Goal: Register for event/course

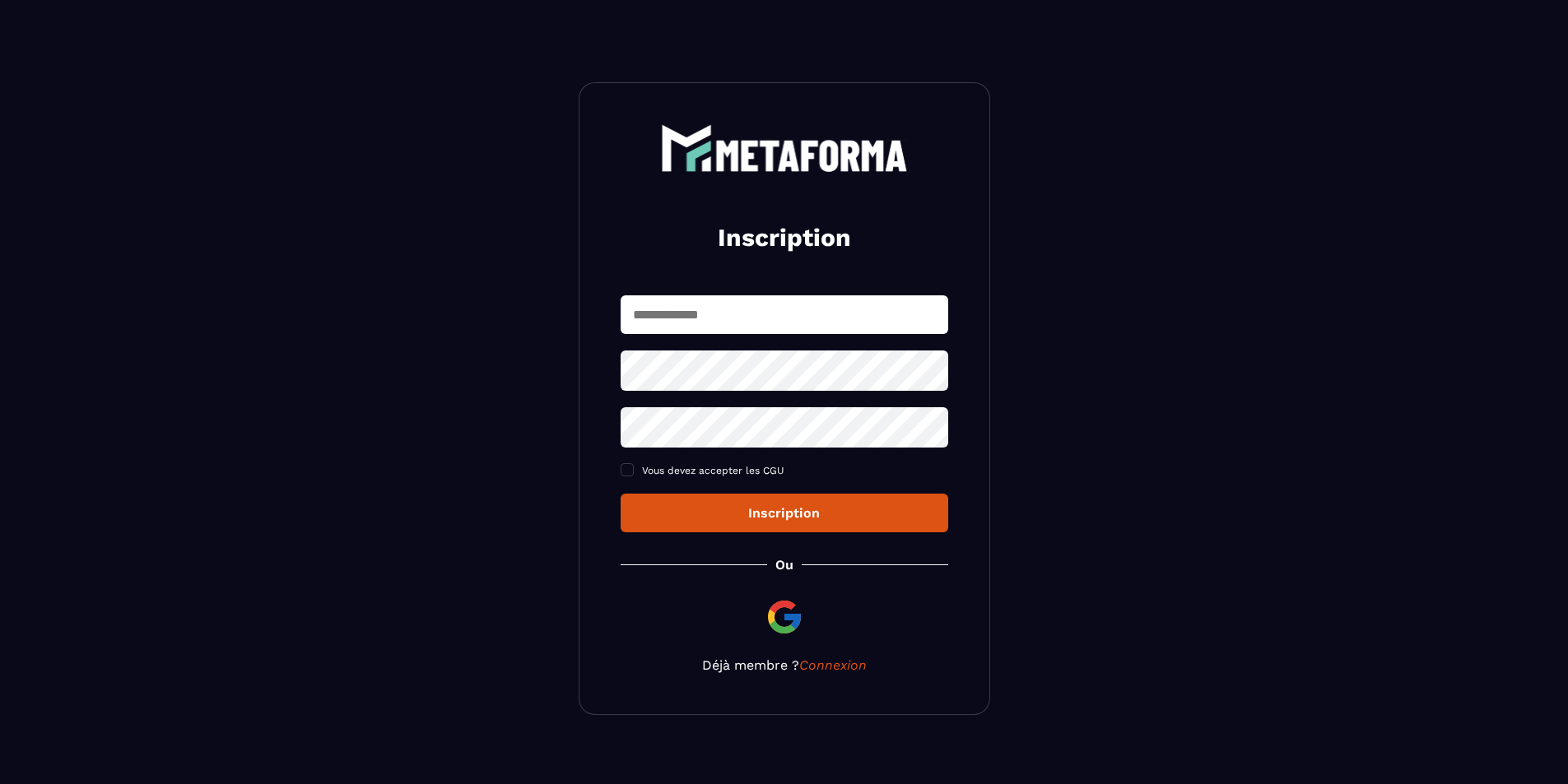
click at [746, 307] on input "text" at bounding box center [784, 315] width 328 height 39
type input "**********"
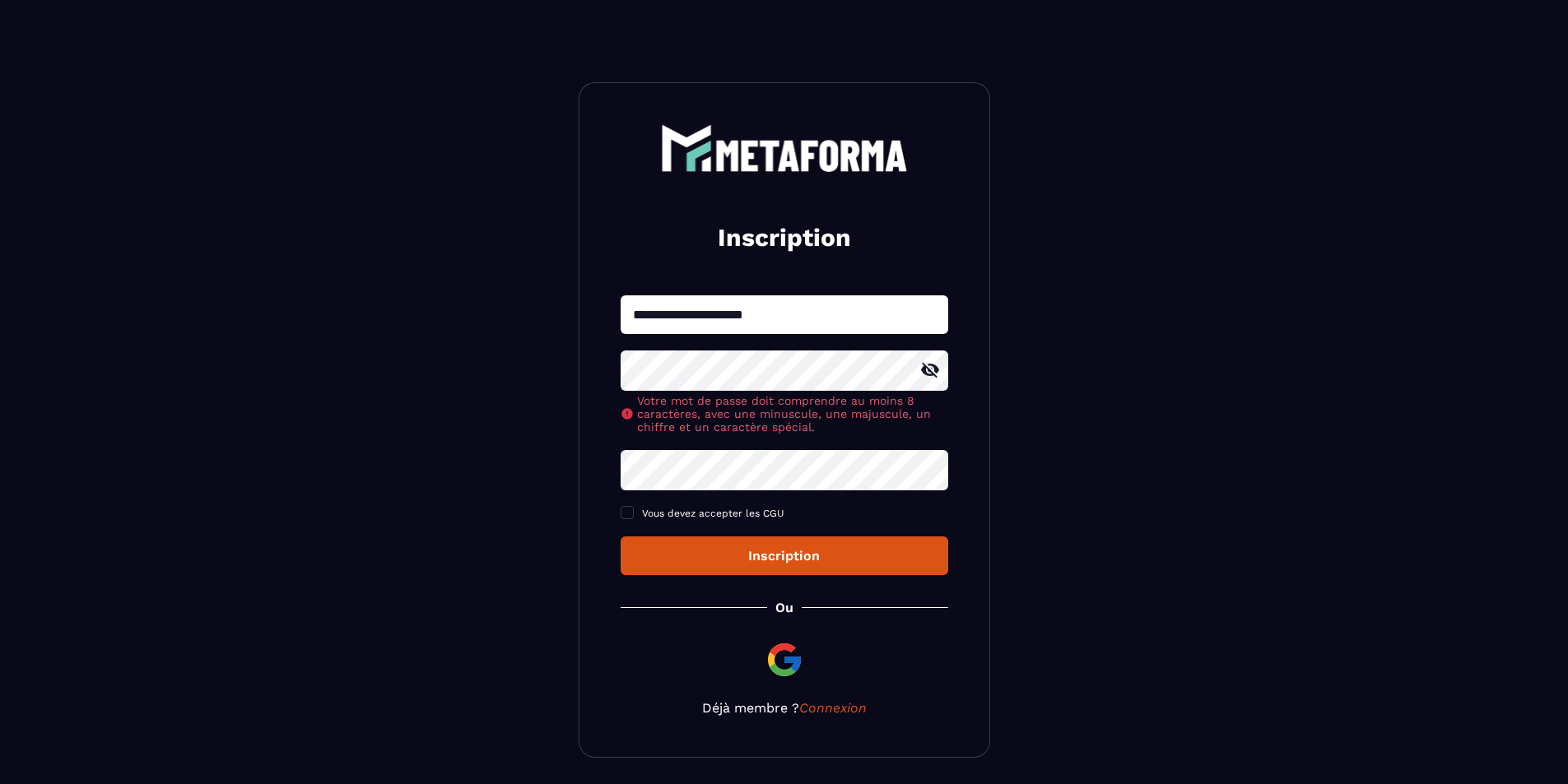
click at [939, 368] on icon at bounding box center [930, 371] width 20 height 20
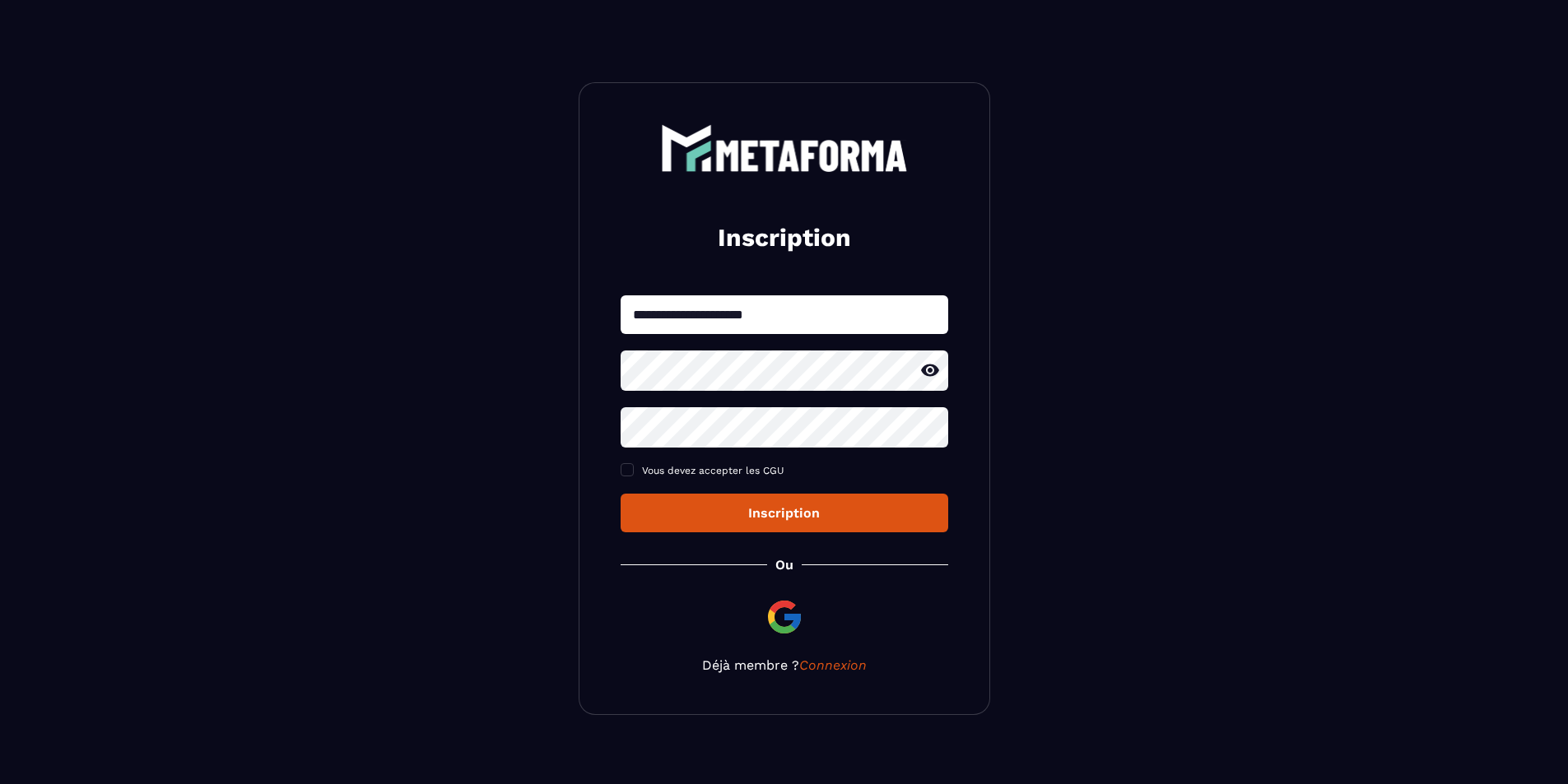
click at [1074, 362] on section "**********" at bounding box center [784, 399] width 1568 height 798
click at [827, 405] on div "**********" at bounding box center [784, 414] width 328 height 237
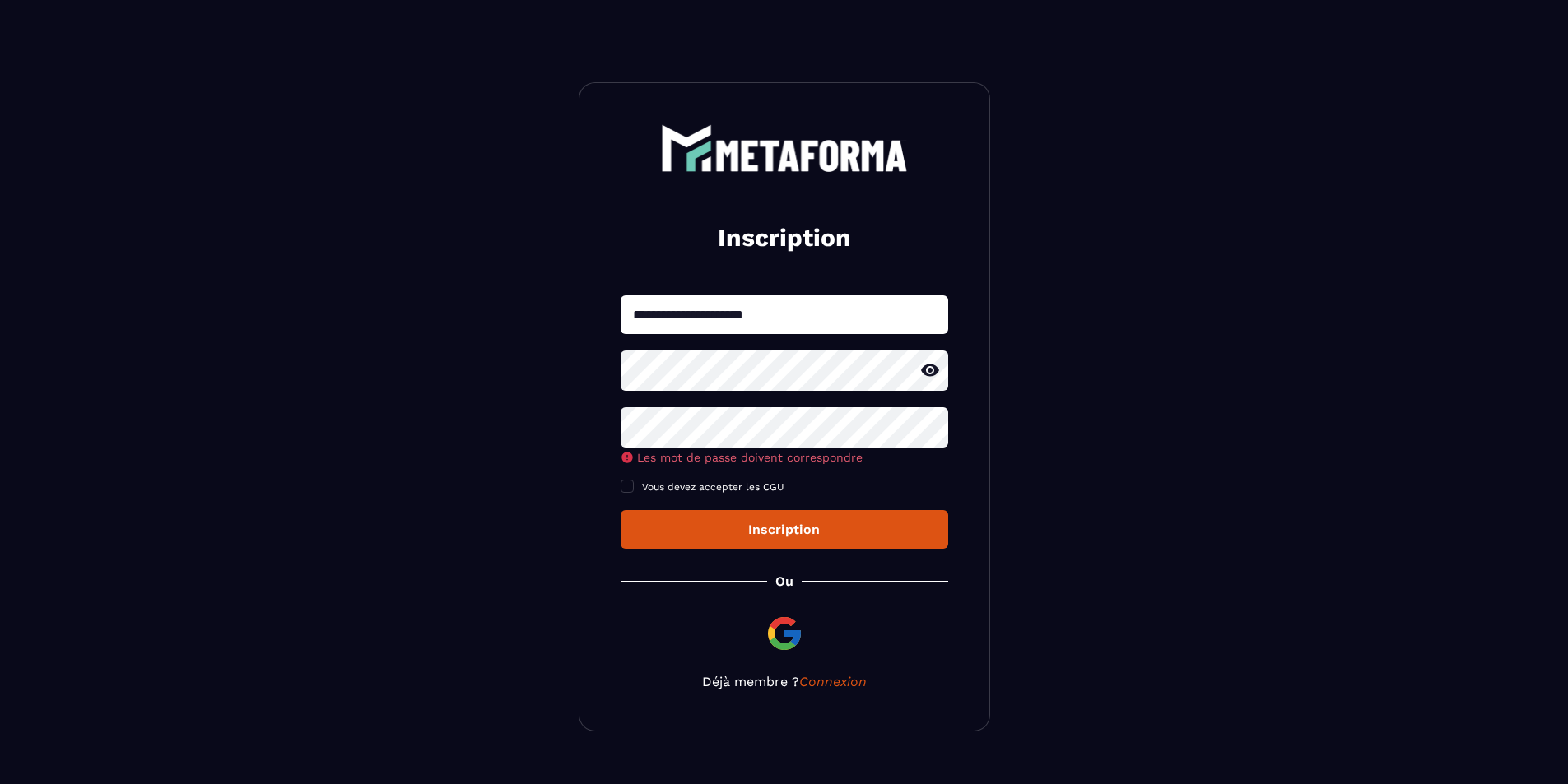
click at [724, 416] on div "**********" at bounding box center [784, 422] width 328 height 253
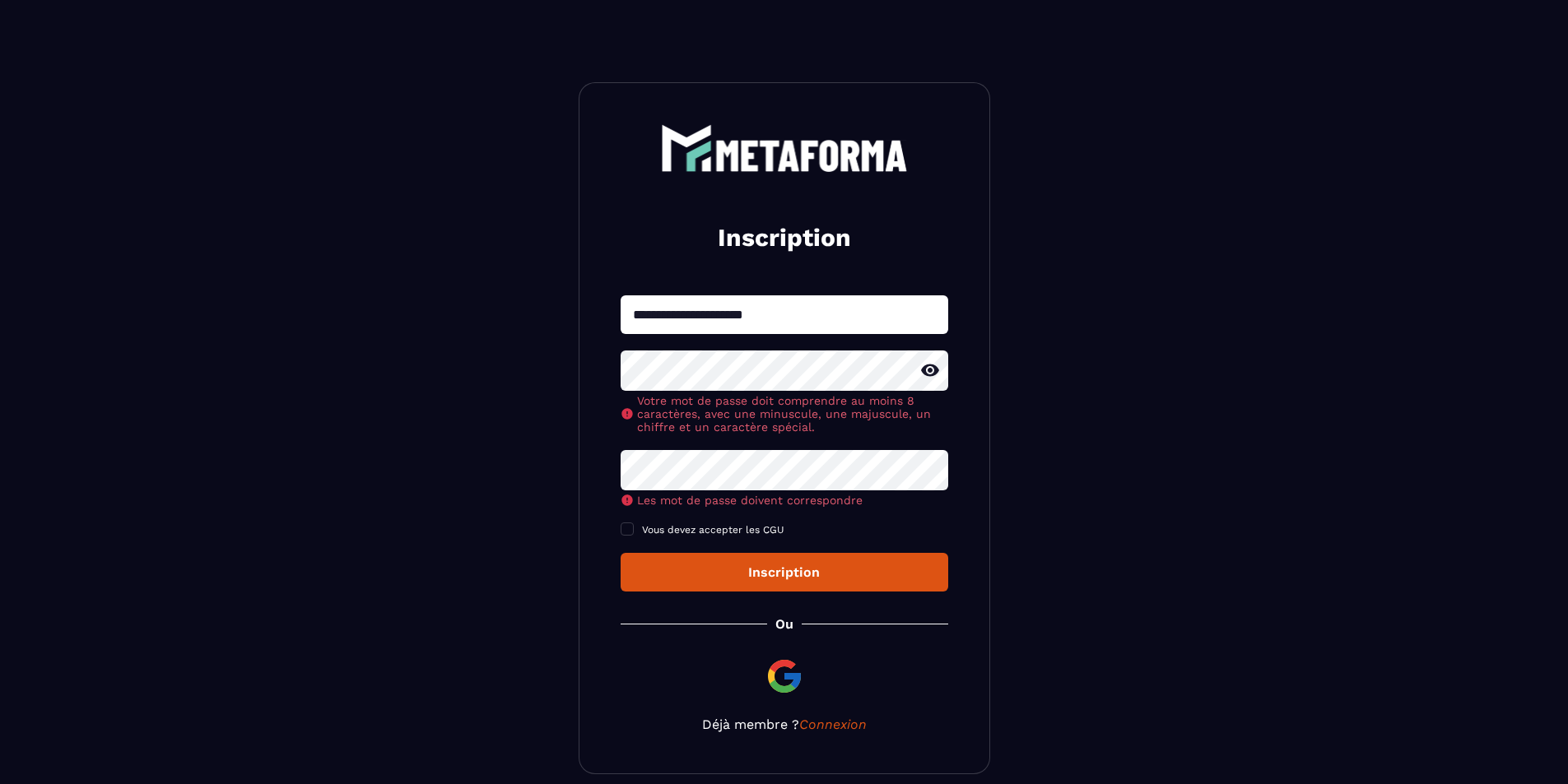
click at [698, 474] on div "**********" at bounding box center [784, 444] width 328 height 297
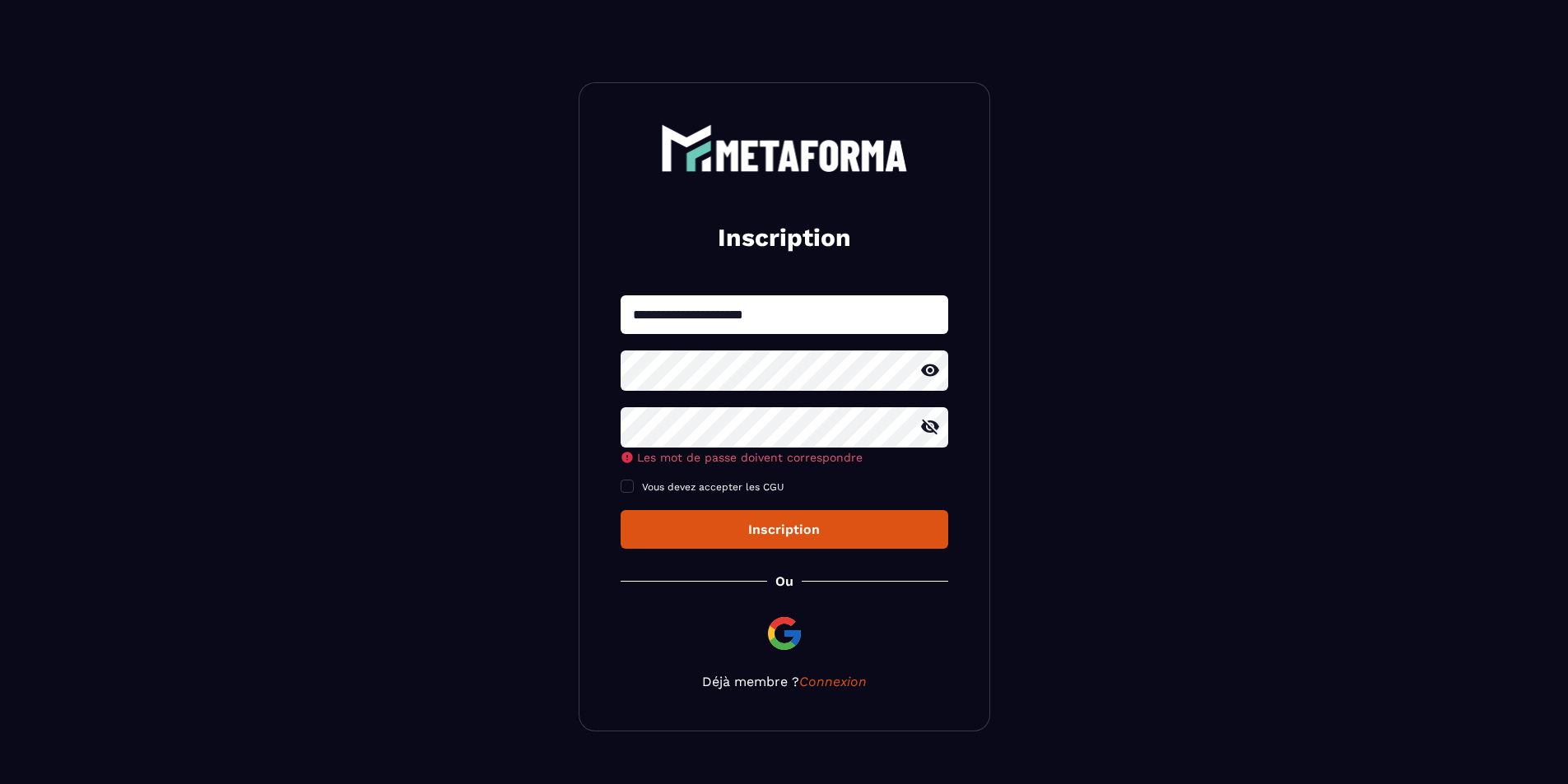
click at [924, 430] on icon at bounding box center [930, 427] width 18 height 14
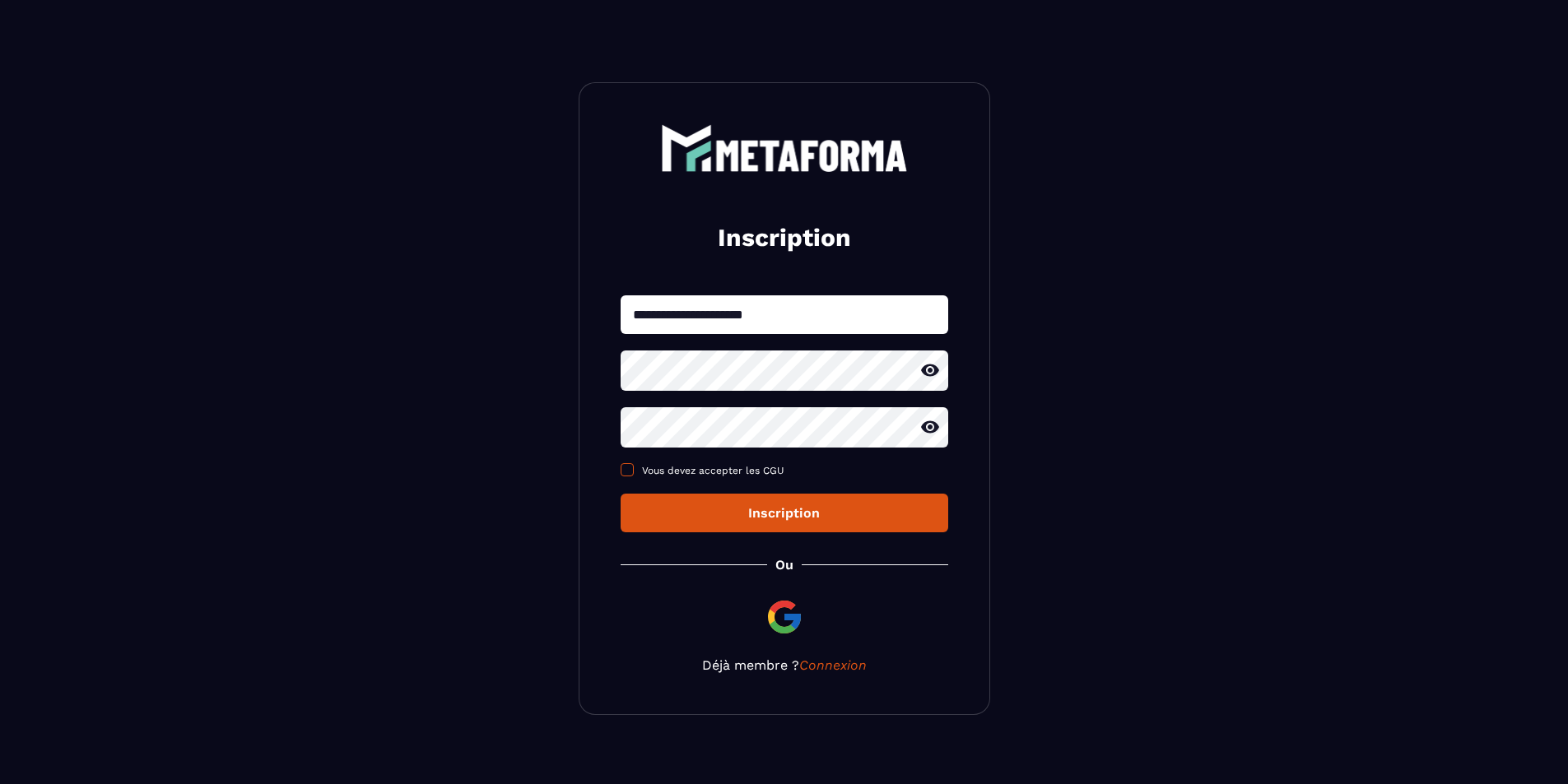
click at [769, 475] on span "Vous devez accepter les CGU" at bounding box center [713, 470] width 142 height 12
click at [782, 515] on div "Inscription" at bounding box center [784, 513] width 301 height 15
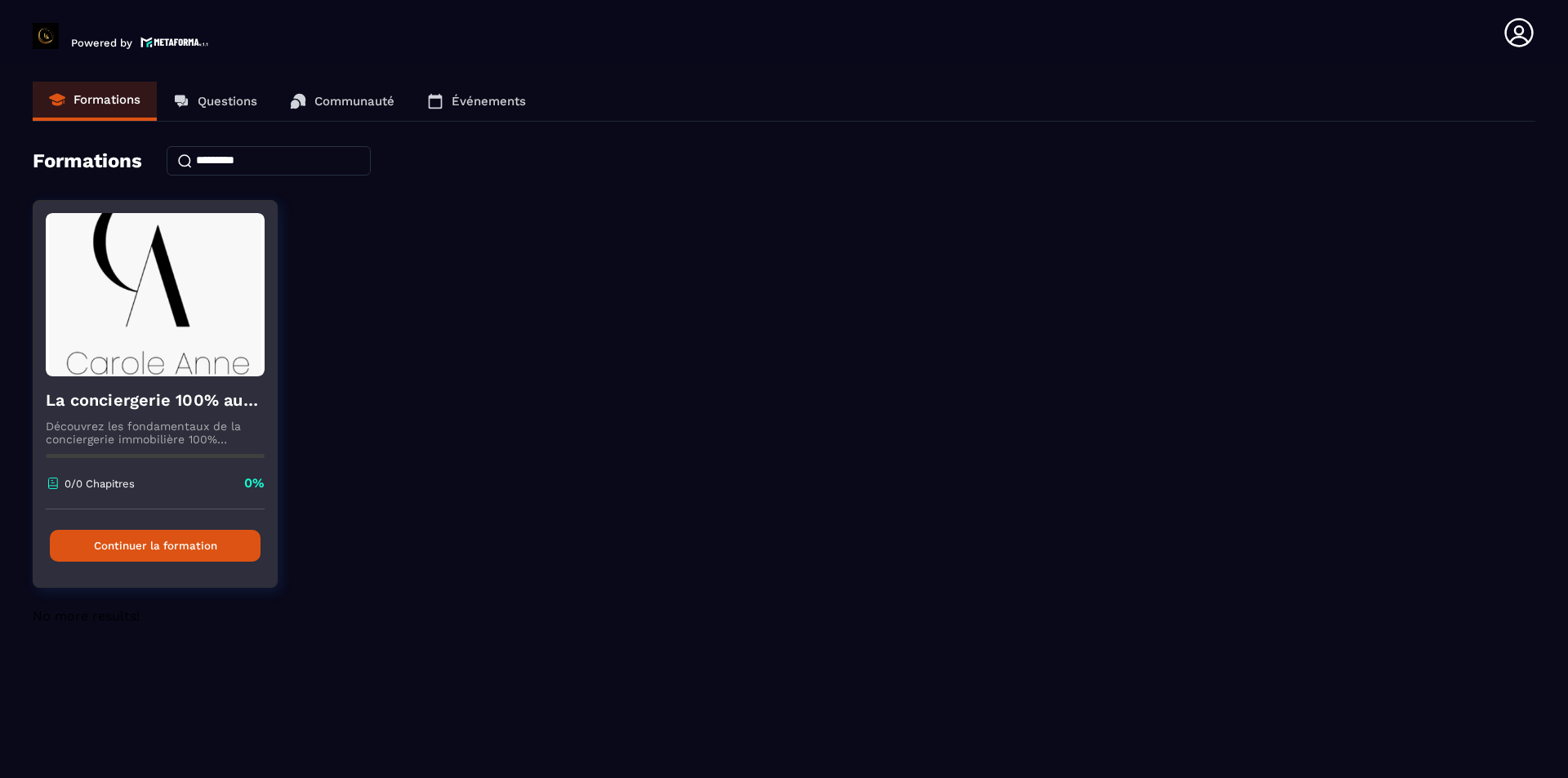
click at [174, 302] on img at bounding box center [155, 294] width 219 height 163
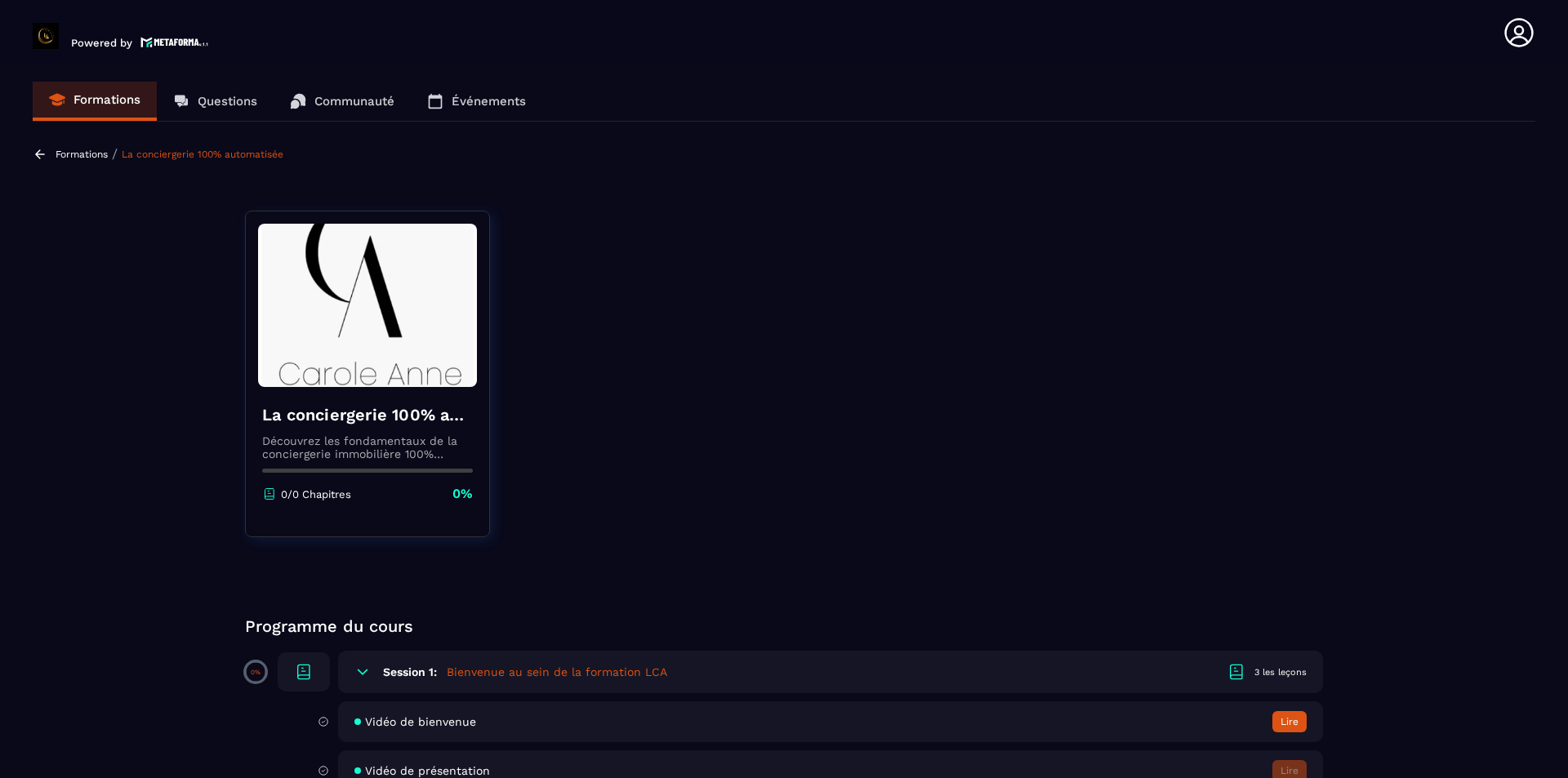
click at [397, 369] on img at bounding box center [368, 305] width 219 height 163
click at [392, 425] on h4 "La conciergerie 100% automatisée" at bounding box center [367, 414] width 211 height 22
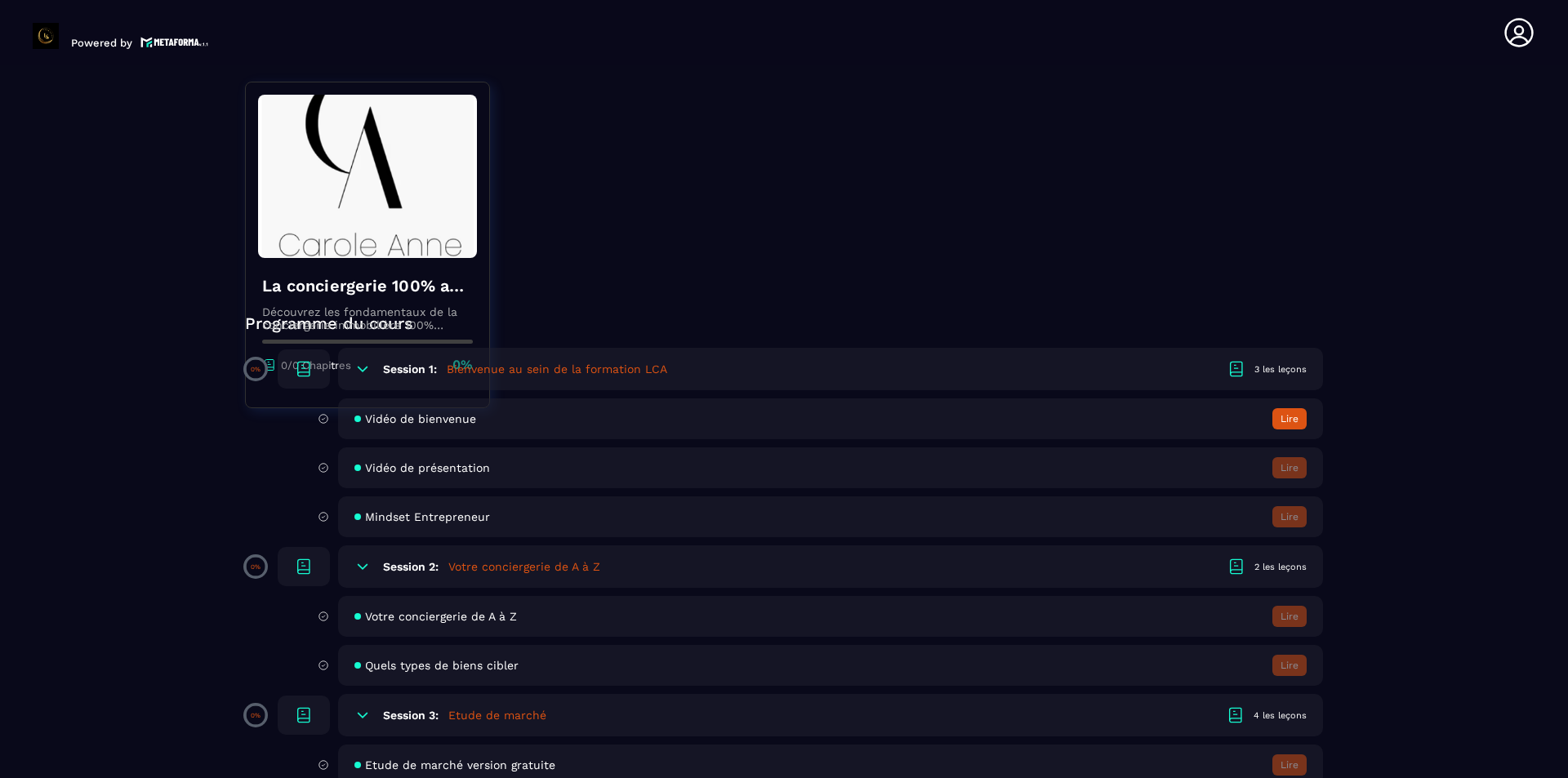
scroll to position [327, 0]
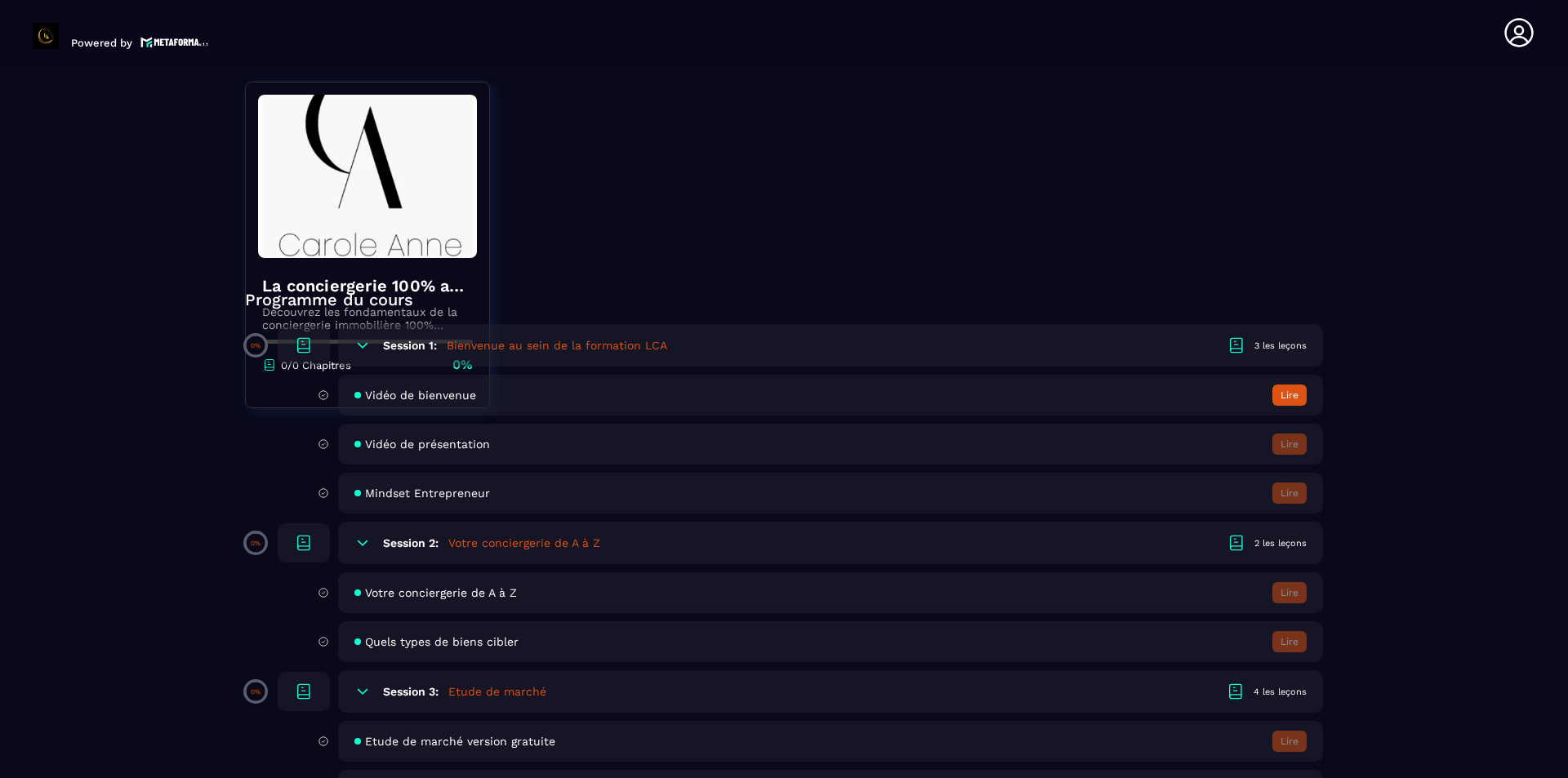
click at [1029, 580] on div "Votre conciergerie de A à Z [GEOGRAPHIC_DATA]" at bounding box center [830, 592] width 985 height 40
click at [1038, 589] on div "Votre conciergerie de A à Z [GEOGRAPHIC_DATA]" at bounding box center [830, 592] width 985 height 40
click at [1284, 409] on div "Vidéo de bienvenue Lire" at bounding box center [830, 395] width 985 height 40
click at [1295, 396] on button "Lire" at bounding box center [1290, 396] width 34 height 22
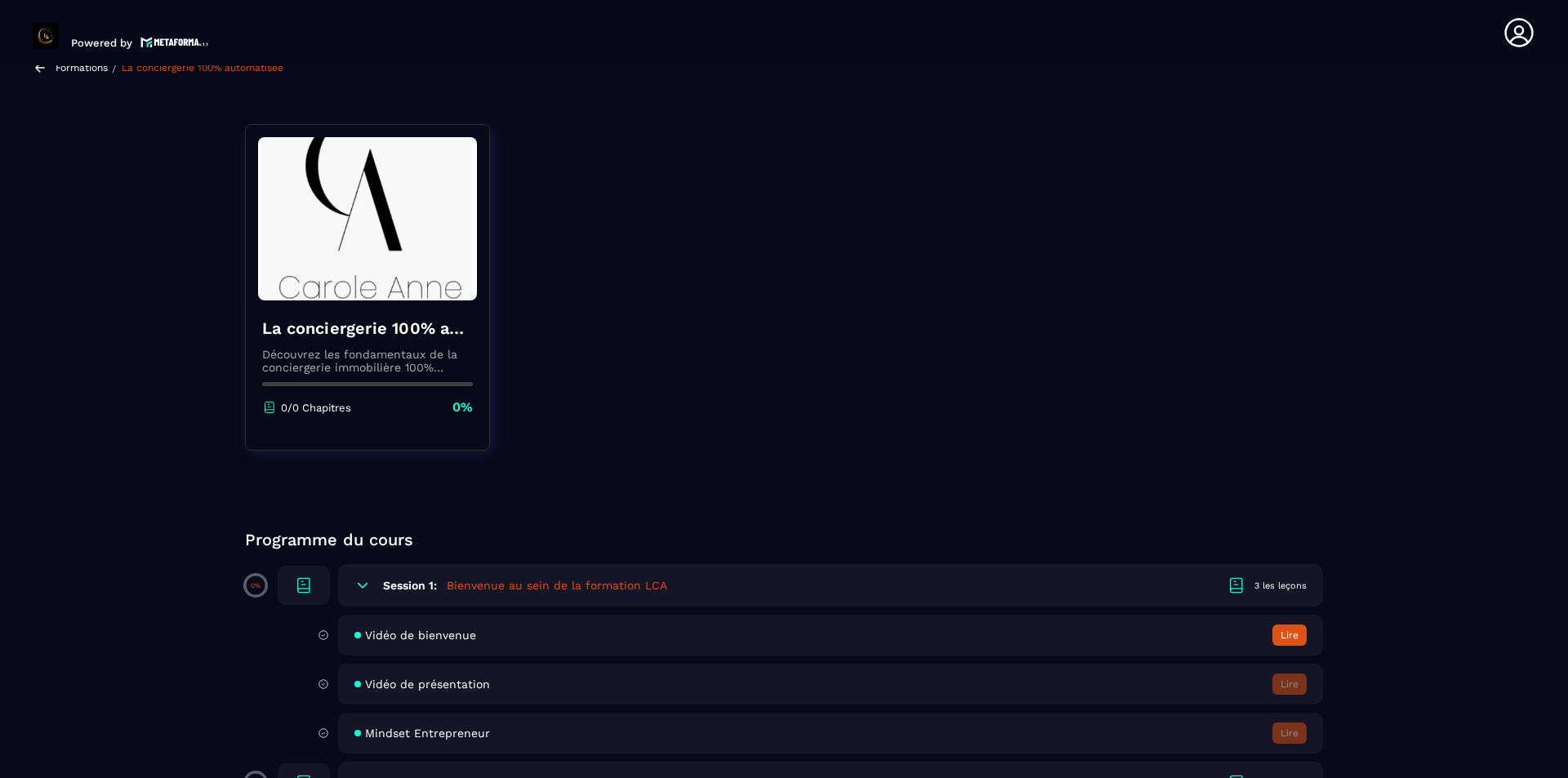
scroll to position [82, 0]
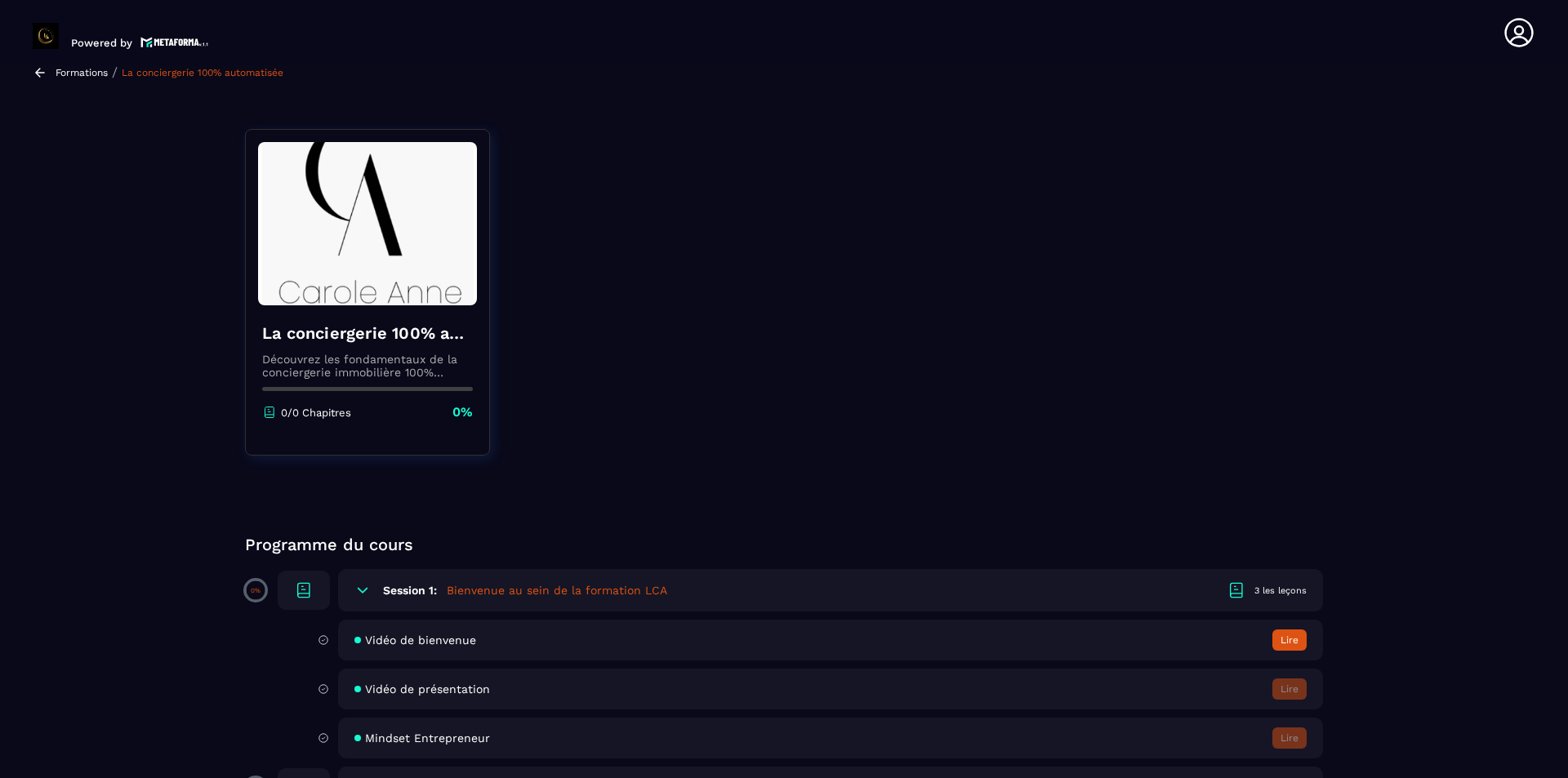
click at [405, 418] on div "0/0 Chapitres 0%" at bounding box center [367, 412] width 211 height 18
click at [406, 587] on h6 "Session 1:" at bounding box center [410, 590] width 54 height 13
click at [1157, 630] on div "Session 2: Votre conciergerie de A à Z 2 les leçons" at bounding box center [830, 641] width 985 height 42
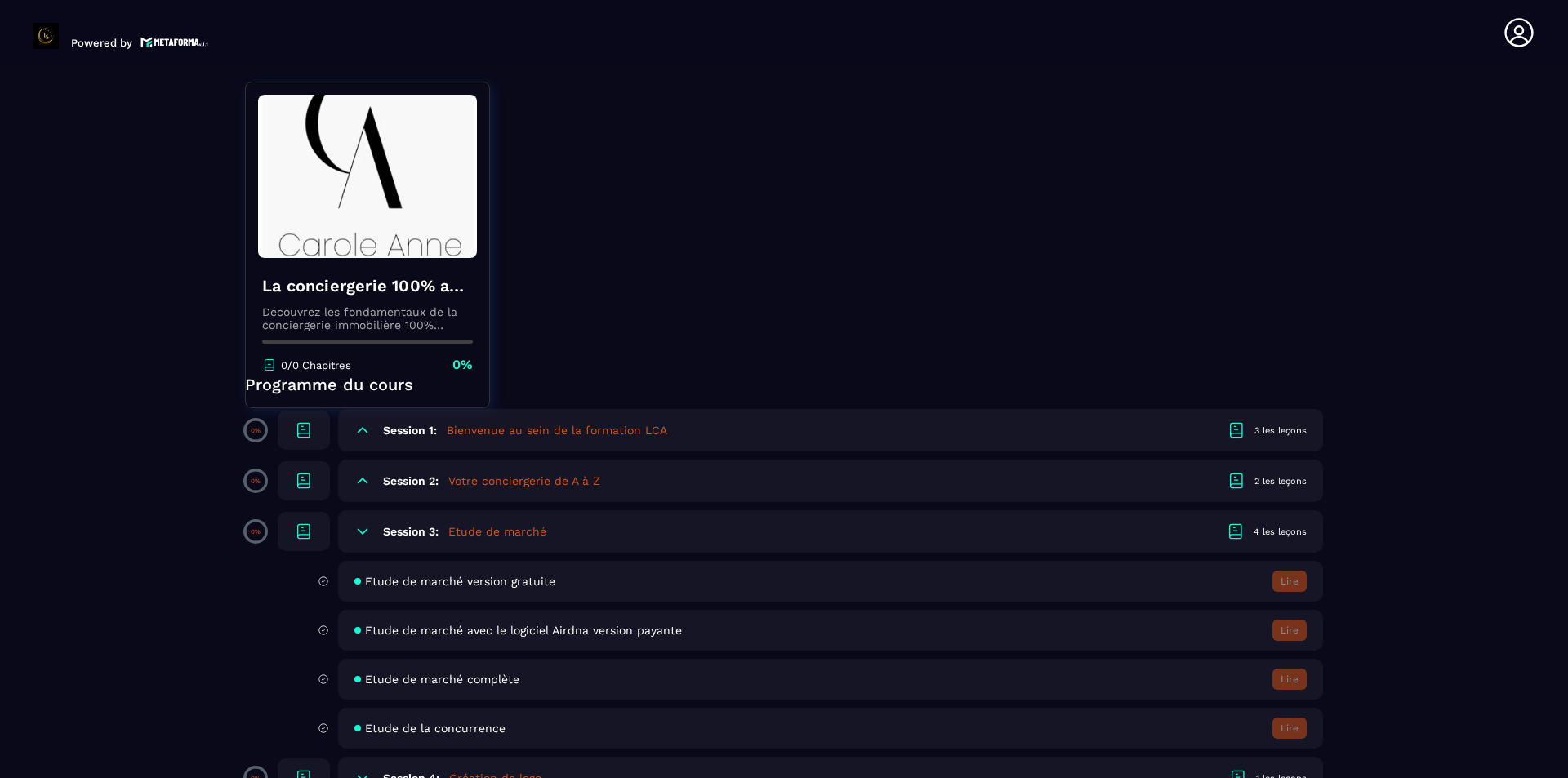
scroll to position [245, 0]
click at [848, 540] on div "Session 3: Etude de marché 4 les leçons" at bounding box center [830, 528] width 985 height 42
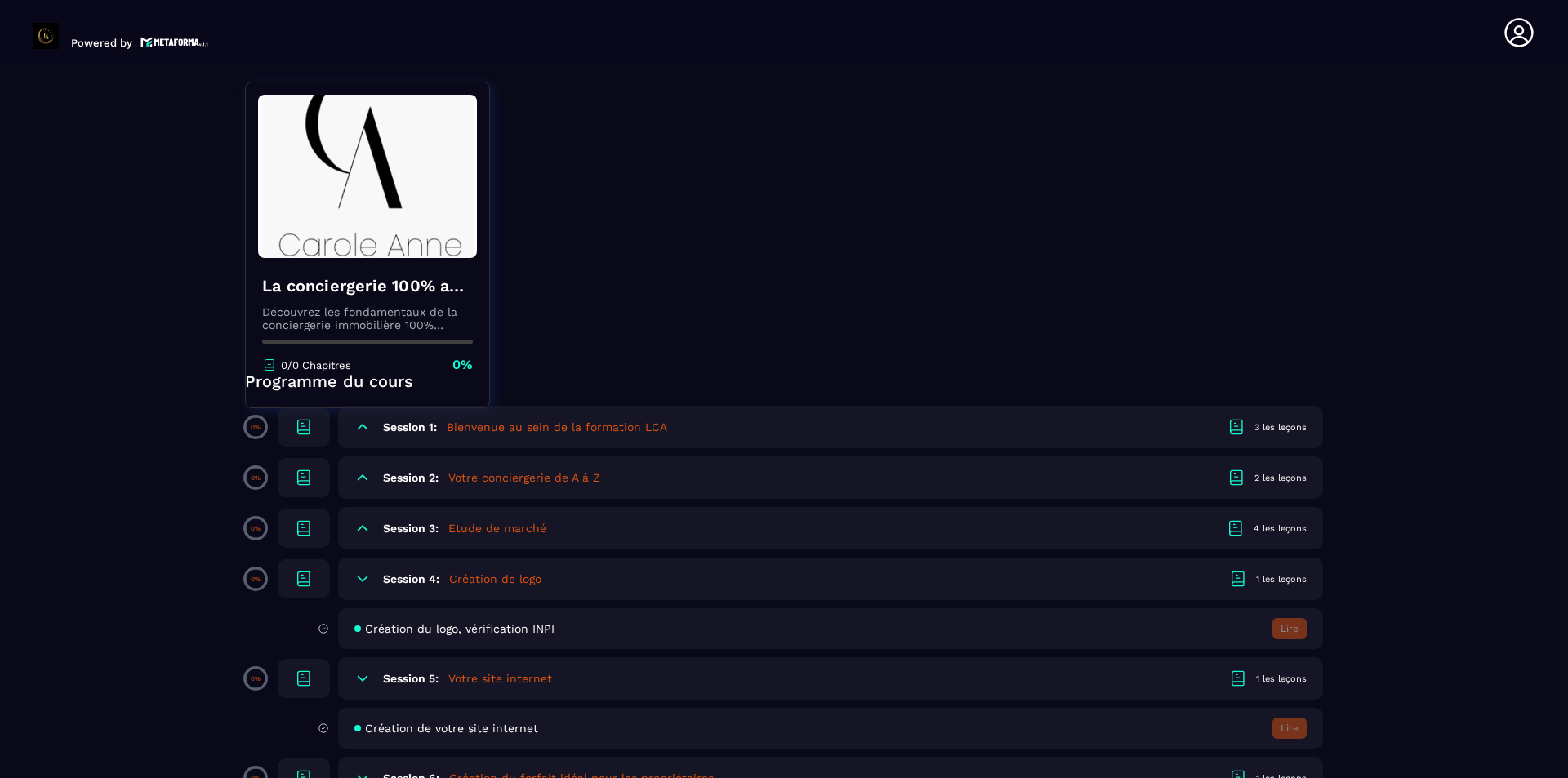
click at [1295, 536] on div "Session 3: Etude de marché 4 les leçons" at bounding box center [830, 528] width 985 height 42
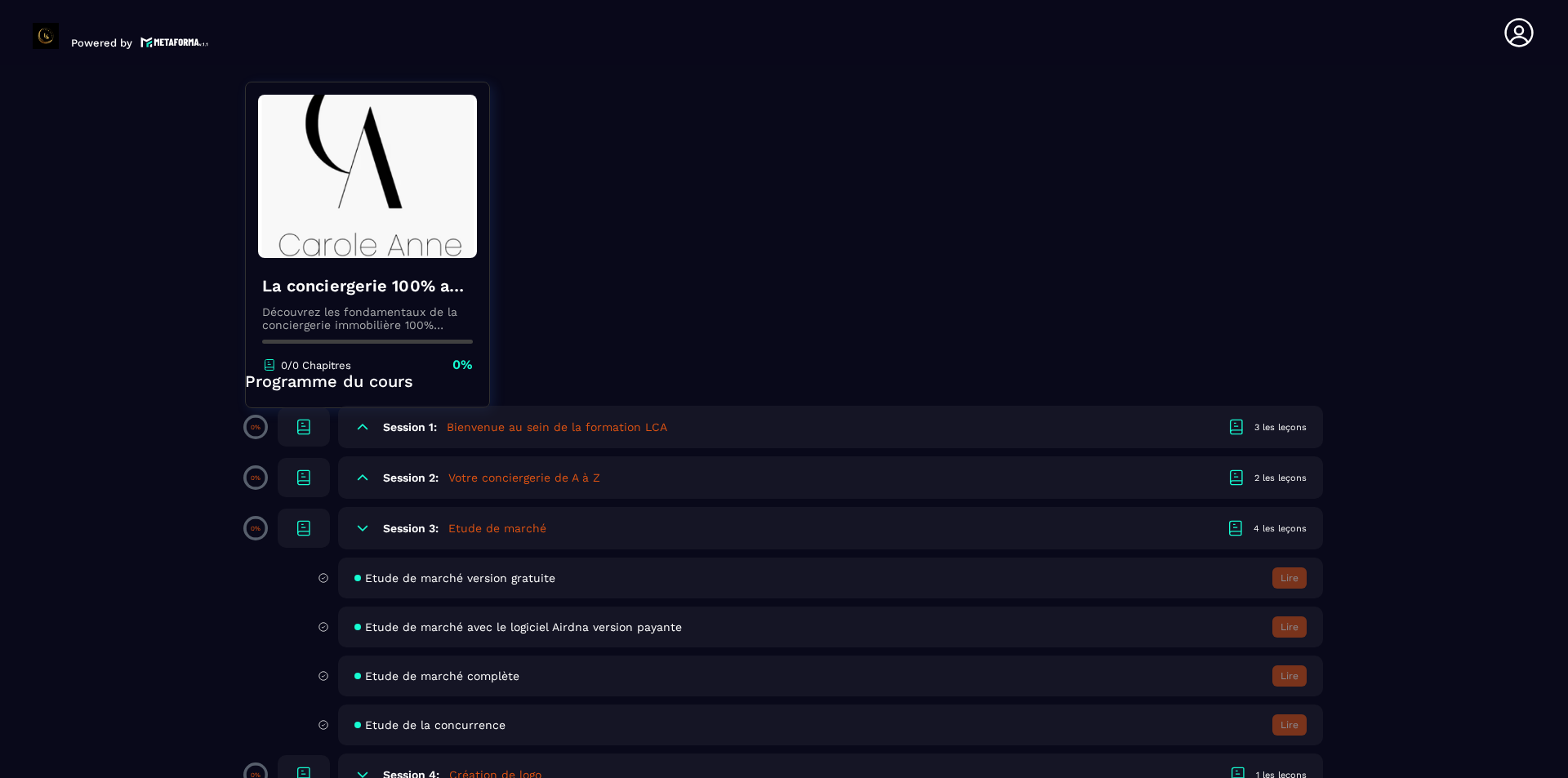
click at [1289, 559] on div "Etude de marché version gratuite Lire" at bounding box center [830, 577] width 985 height 40
click at [1276, 416] on div "Session 1: Bienvenue au sein de la formation LCA 3 les leçons" at bounding box center [830, 426] width 985 height 42
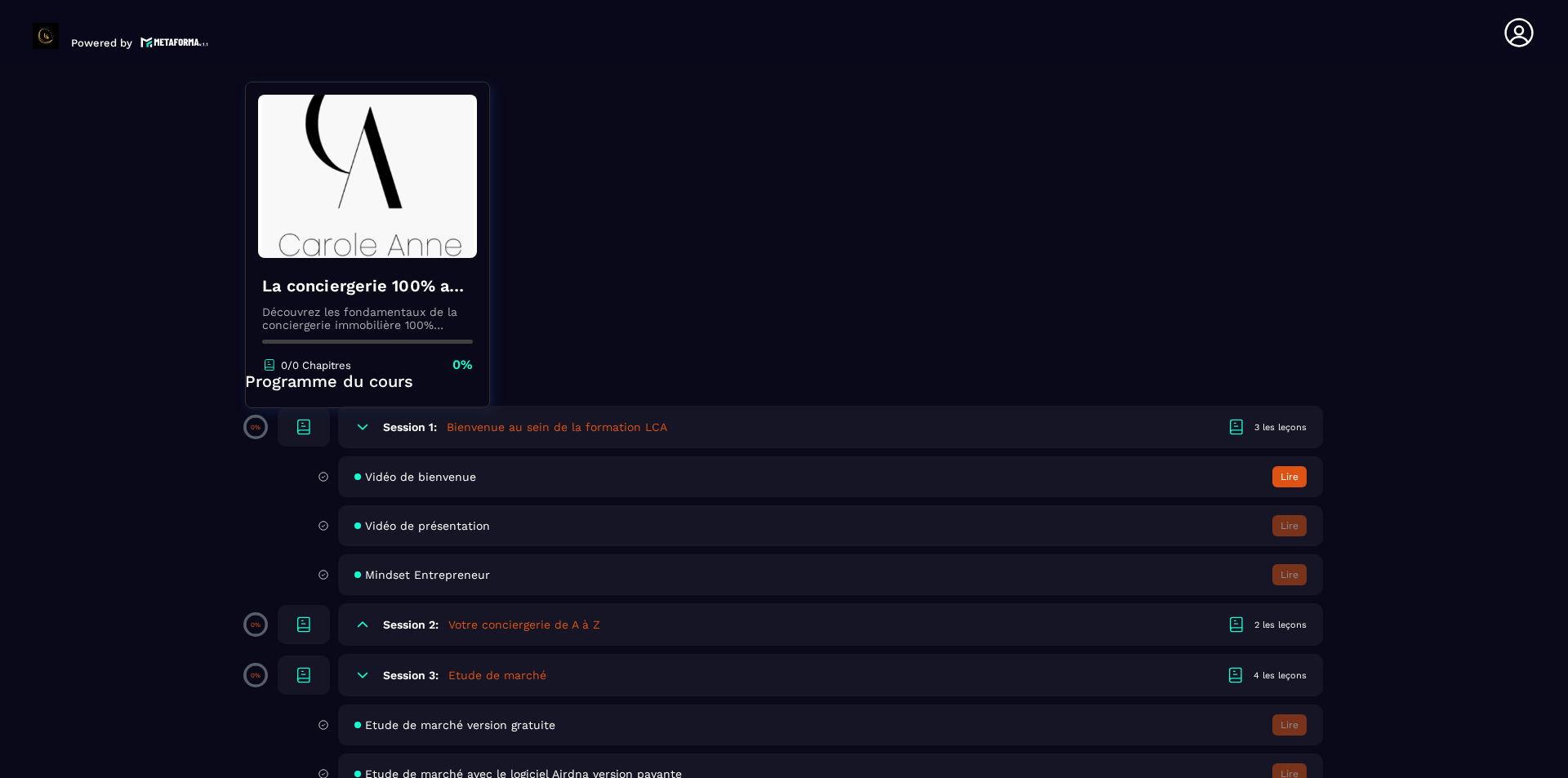
click at [1300, 474] on button "Lire" at bounding box center [1290, 477] width 34 height 22
click at [1292, 486] on button "Lire" at bounding box center [1290, 477] width 34 height 22
click at [318, 335] on div "La conciergerie 100% automatisée Découvrez les fondamentaux de la conciergerie …" at bounding box center [367, 324] width 243 height 132
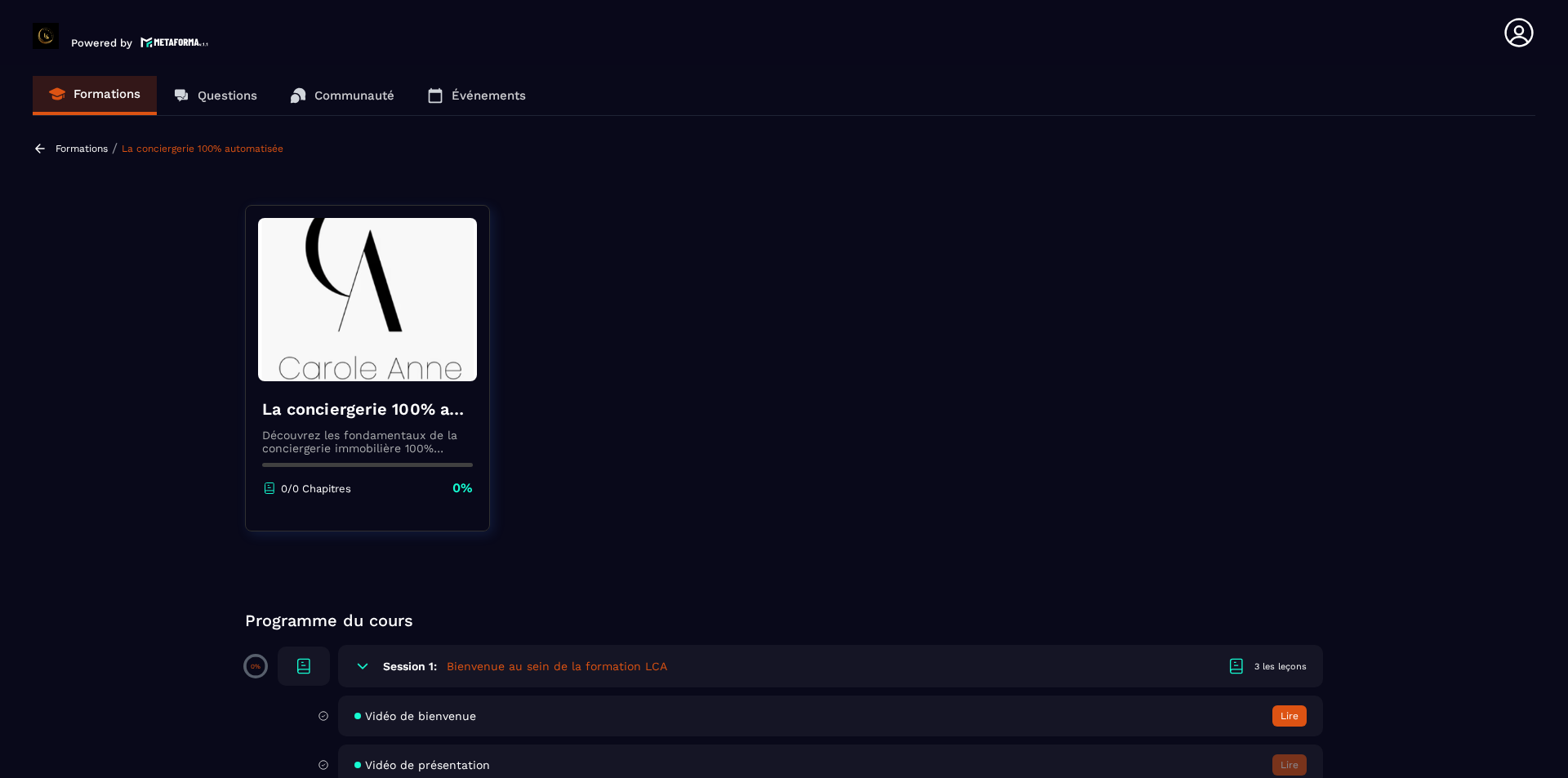
scroll to position [0, 0]
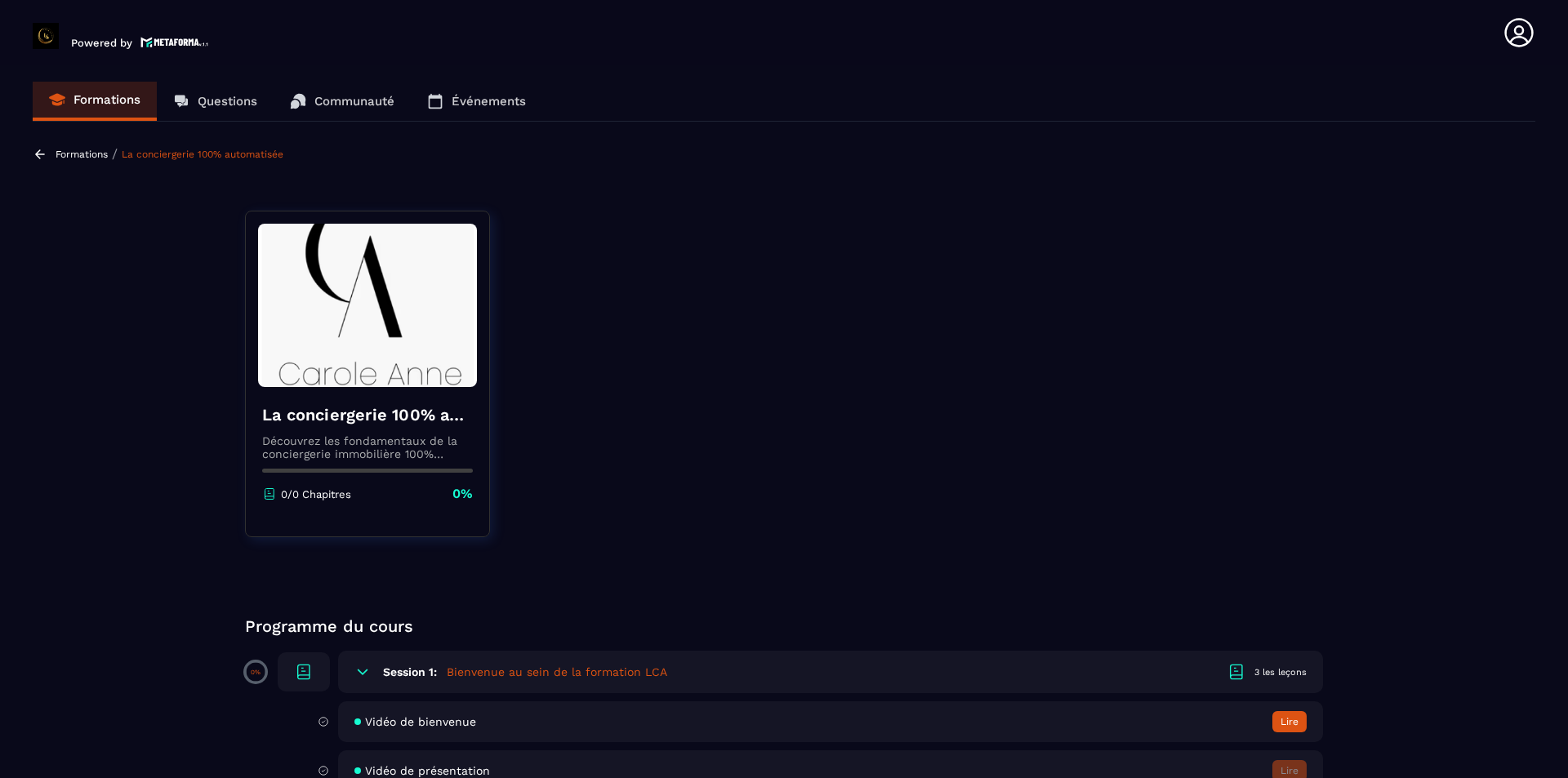
click at [349, 321] on img at bounding box center [368, 305] width 219 height 163
